Goal: Information Seeking & Learning: Find specific fact

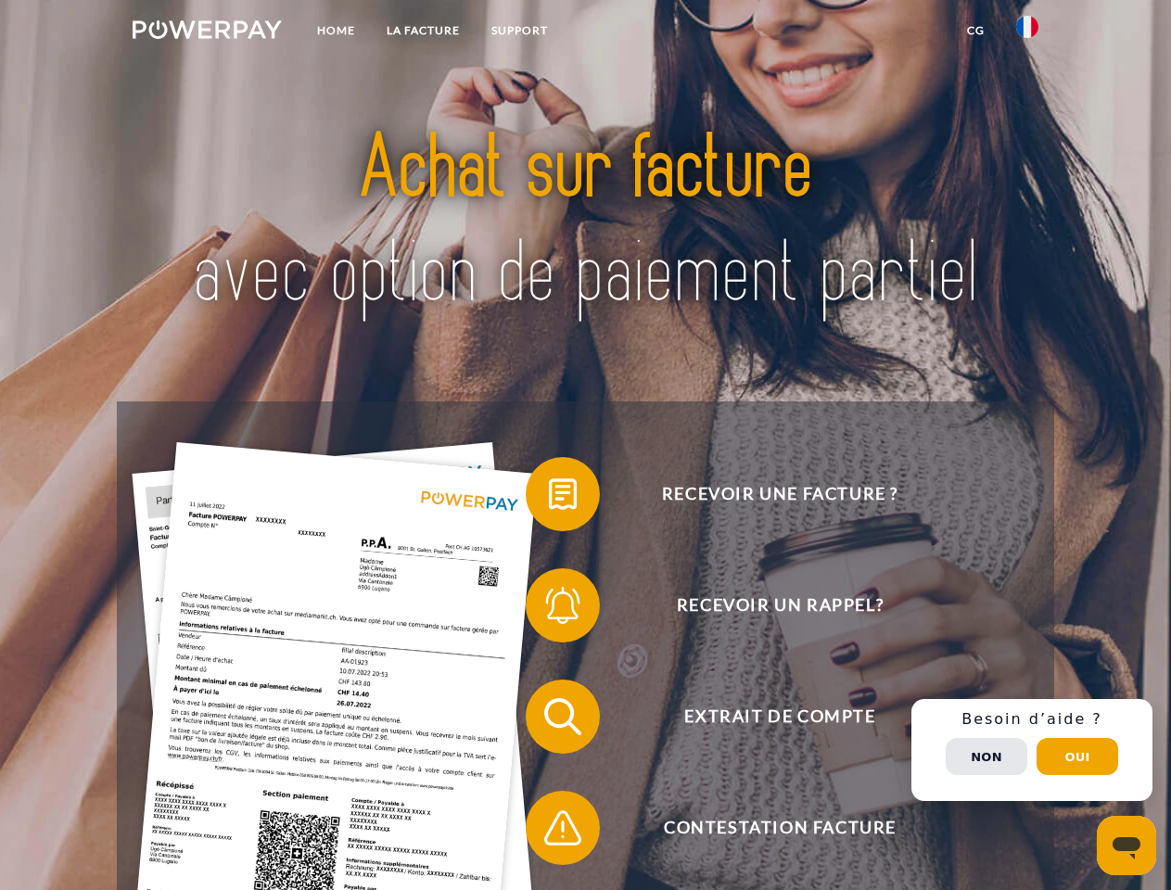
click at [207, 32] on img at bounding box center [207, 29] width 149 height 19
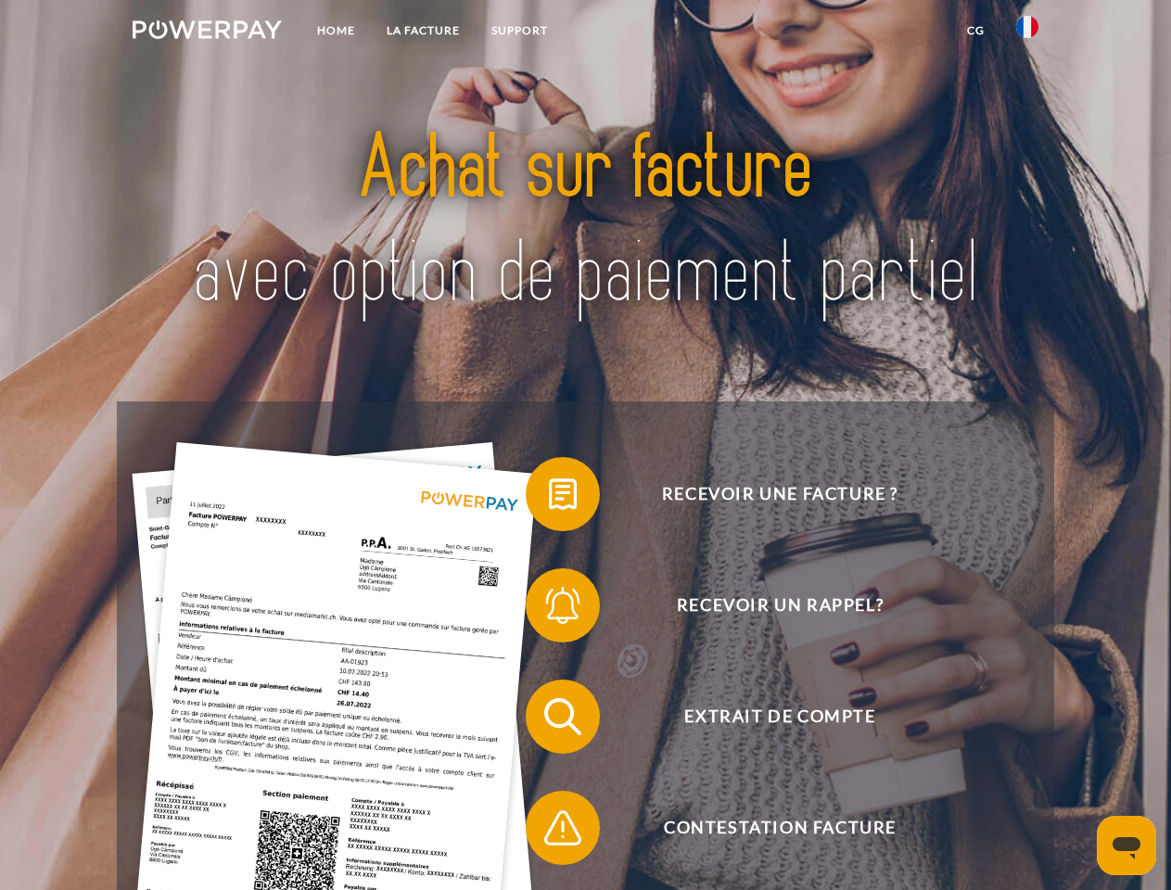
click at [1027, 32] on img at bounding box center [1027, 27] width 22 height 22
click at [975, 31] on link "CG" at bounding box center [975, 30] width 49 height 33
click at [549, 498] on span at bounding box center [535, 494] width 93 height 93
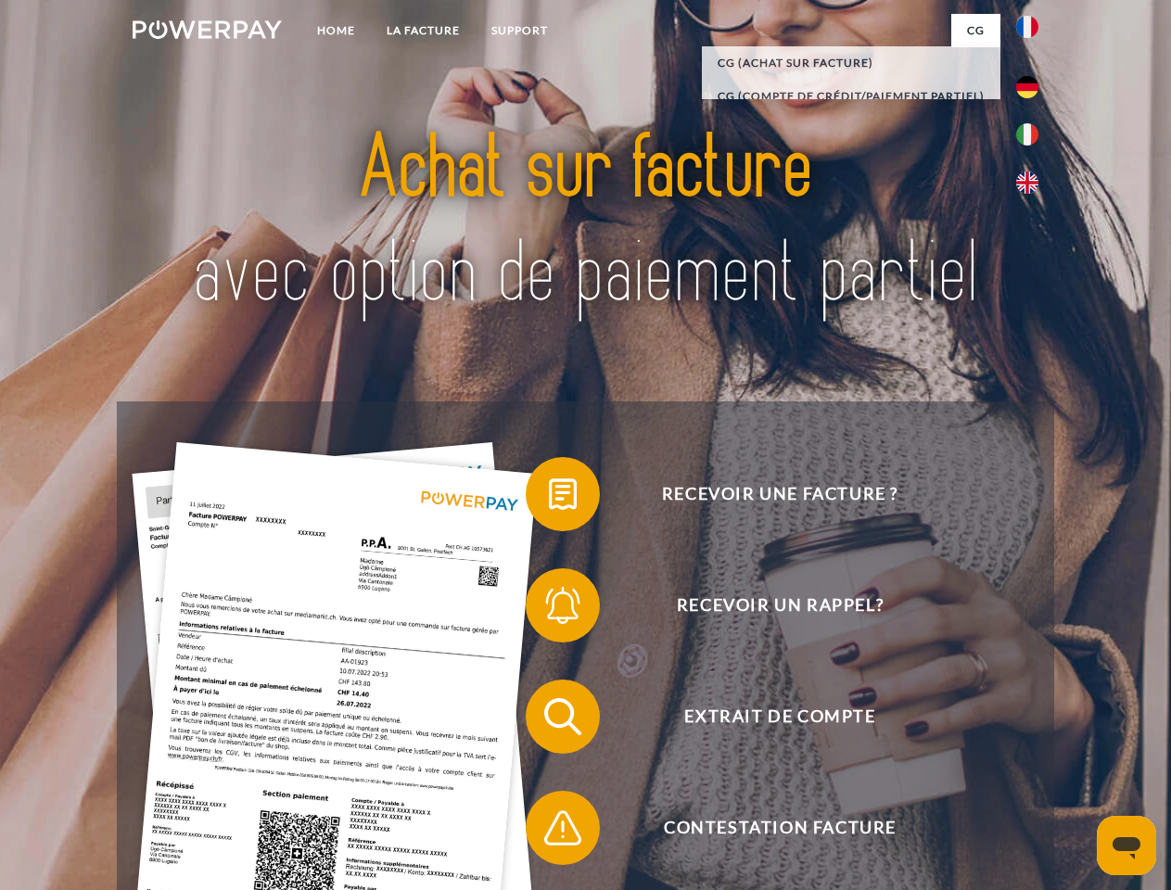
click at [549, 609] on span at bounding box center [535, 605] width 93 height 93
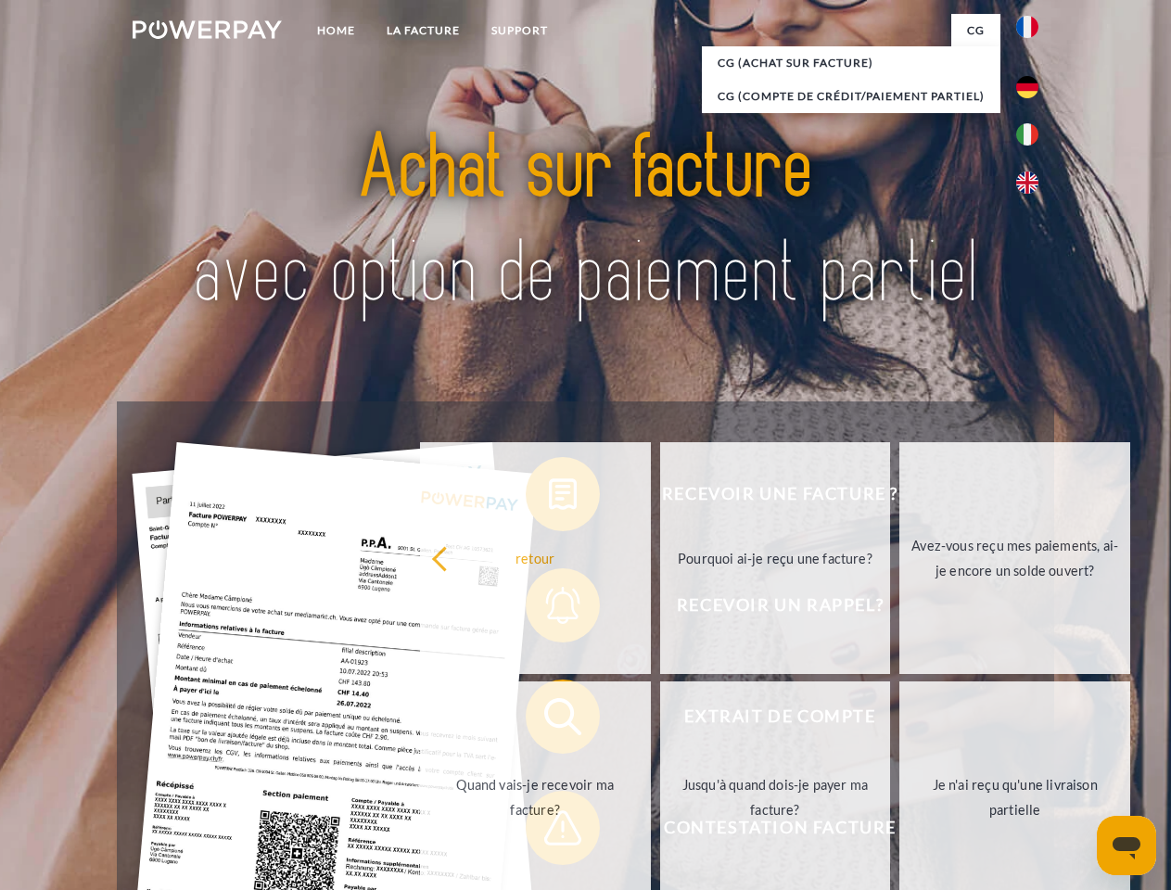
click at [660, 720] on link "Jusqu'à quand dois-je payer ma facture?" at bounding box center [775, 797] width 231 height 232
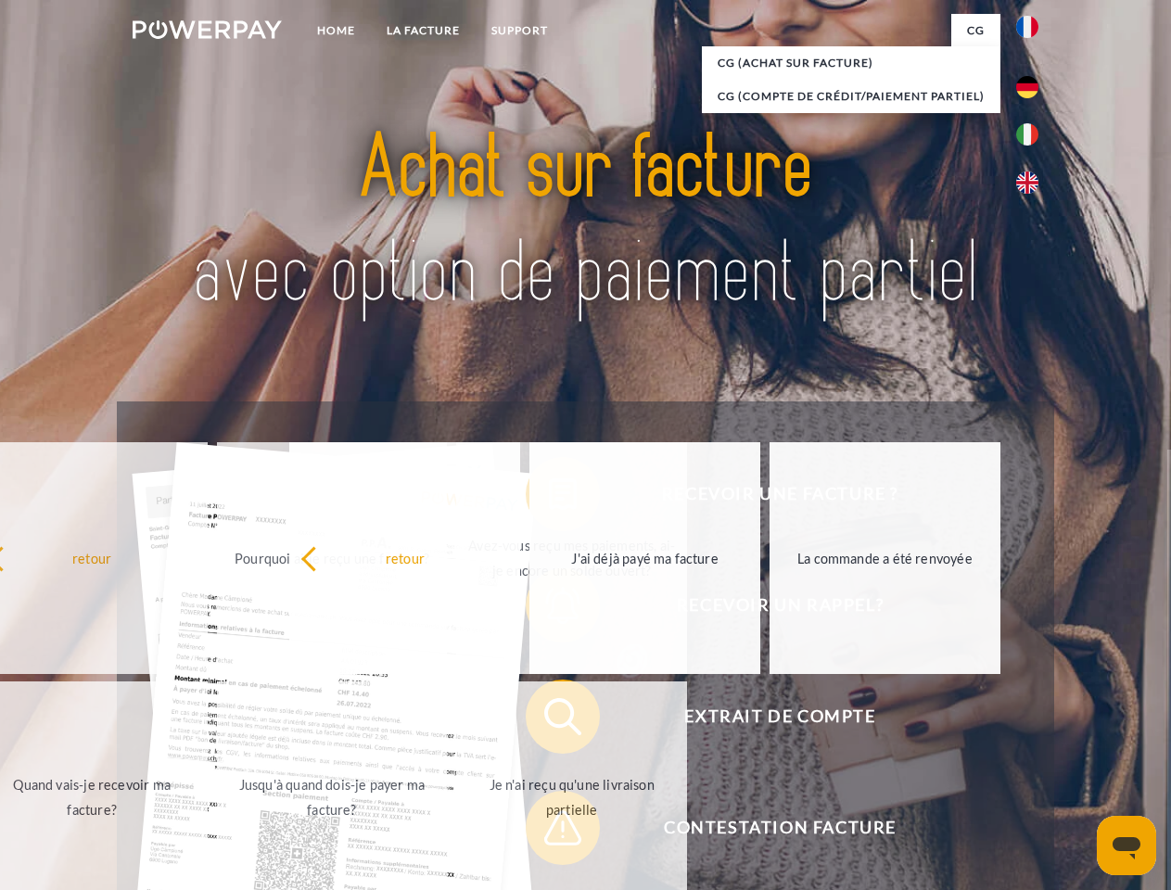
click at [549, 832] on span at bounding box center [535, 828] width 93 height 93
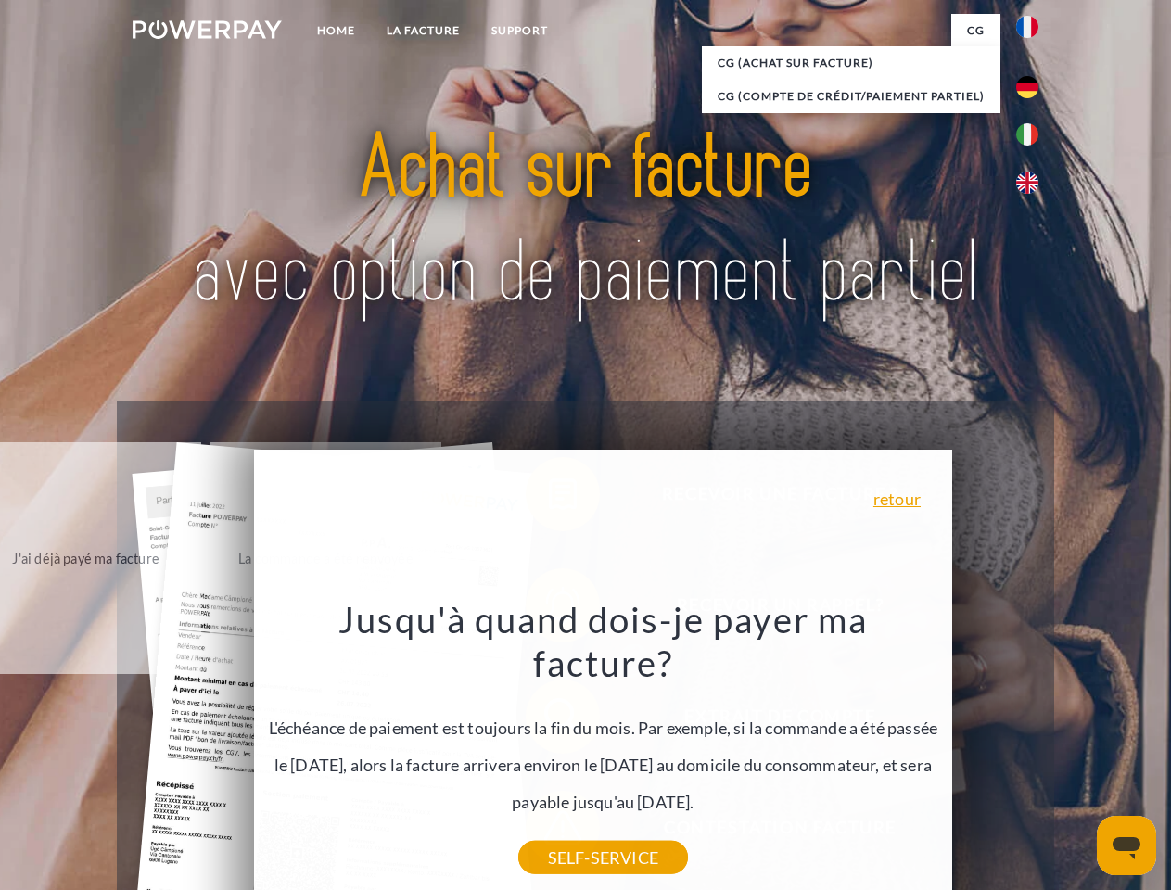
click at [1032, 750] on div "Recevoir une facture ? Recevoir un rappel? Extrait de compte retour" at bounding box center [585, 772] width 936 height 742
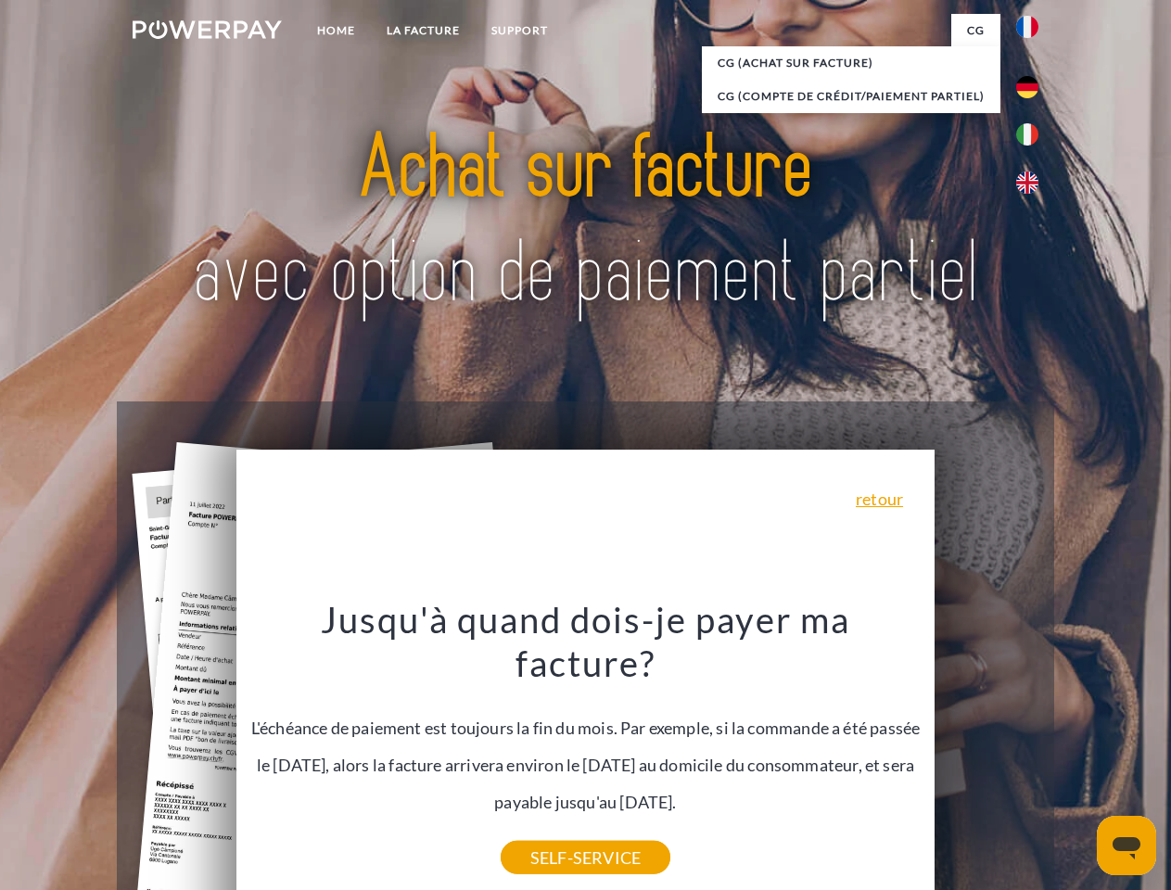
click at [987, 754] on span "Extrait de compte" at bounding box center [780, 717] width 454 height 74
click at [1077, 757] on header "Home LA FACTURE Support" at bounding box center [585, 640] width 1171 height 1280
